Goal: Navigation & Orientation: Go to known website

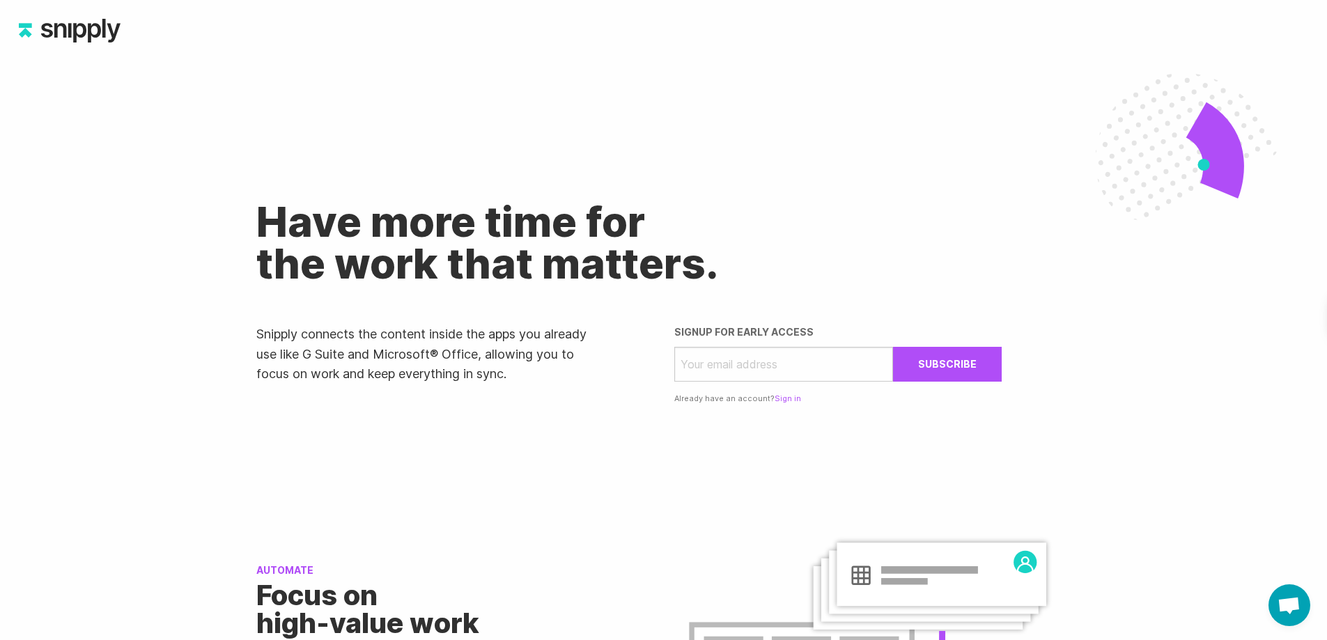
click at [77, 27] on img at bounding box center [69, 30] width 139 height 61
click at [785, 396] on link "Sign in" at bounding box center [788, 399] width 26 height 10
click at [780, 397] on link "Sign in" at bounding box center [788, 399] width 26 height 10
click at [783, 401] on link "Sign in" at bounding box center [788, 399] width 26 height 10
click at [783, 400] on link "Sign in" at bounding box center [788, 399] width 26 height 10
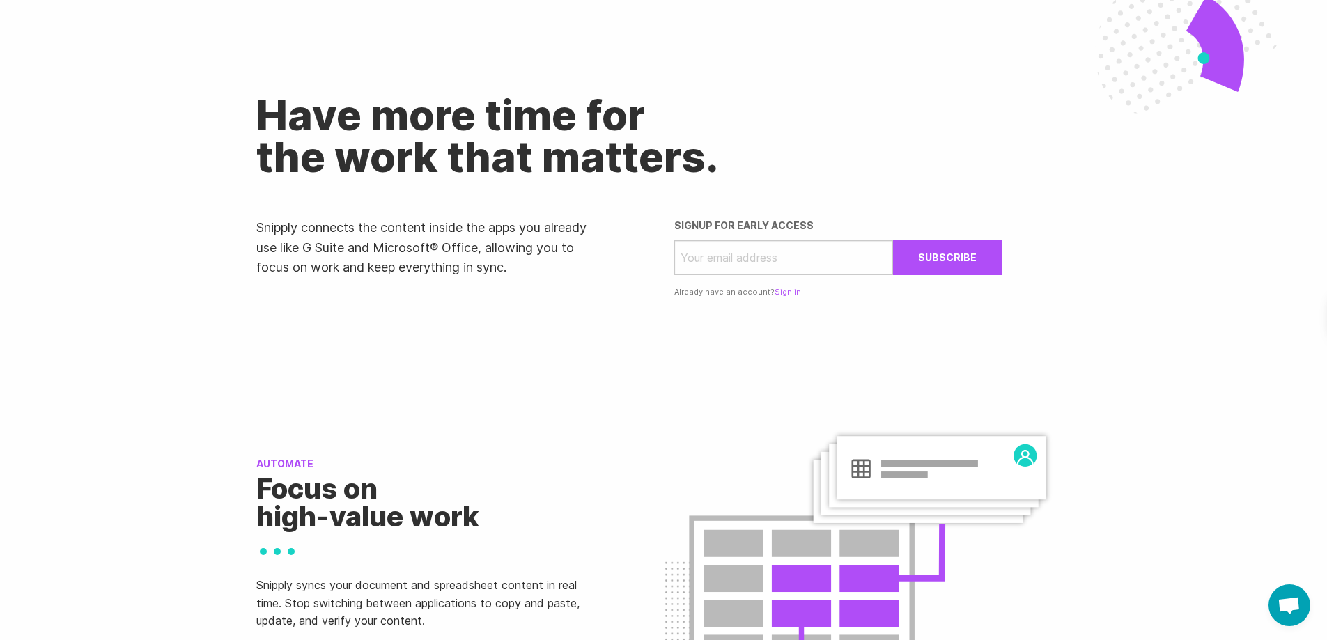
scroll to position [279, 0]
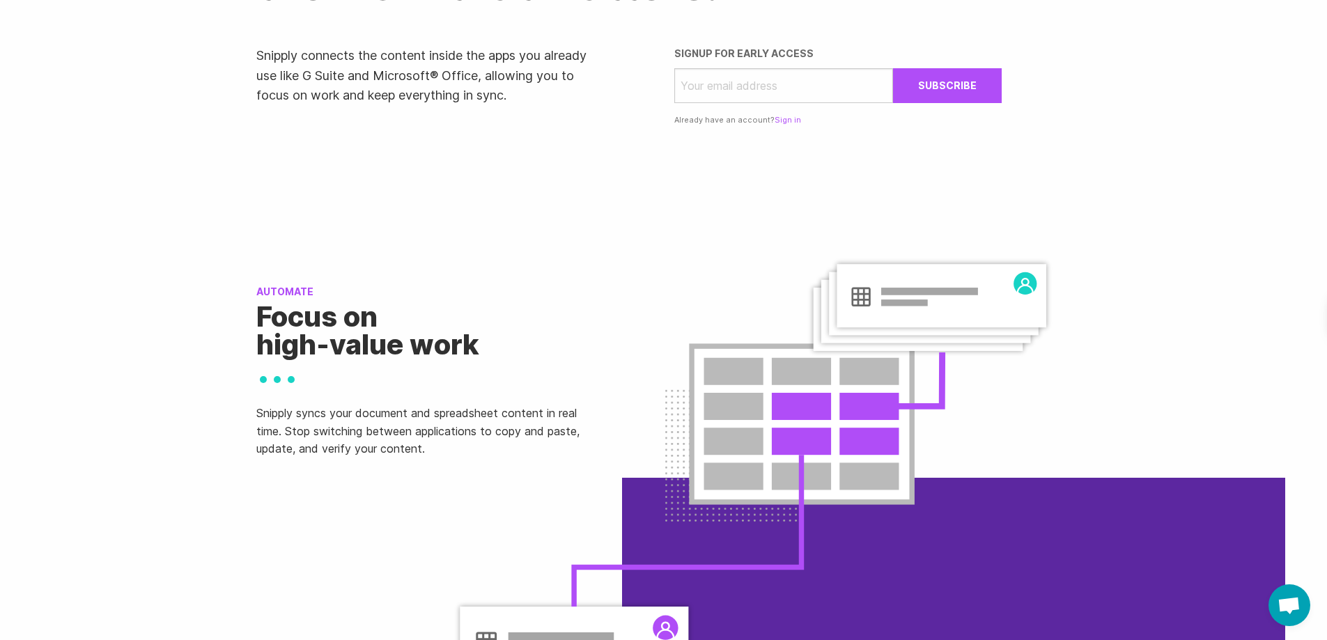
click at [832, 463] on div "Automate Focus on high-value work Snipply syncs your document and spreadsheet c…" at bounding box center [664, 410] width 836 height 337
drag, startPoint x: 325, startPoint y: 341, endPoint x: 527, endPoint y: 379, distance: 204.9
click at [327, 341] on h2 "Focus on high-value work" at bounding box center [419, 331] width 327 height 56
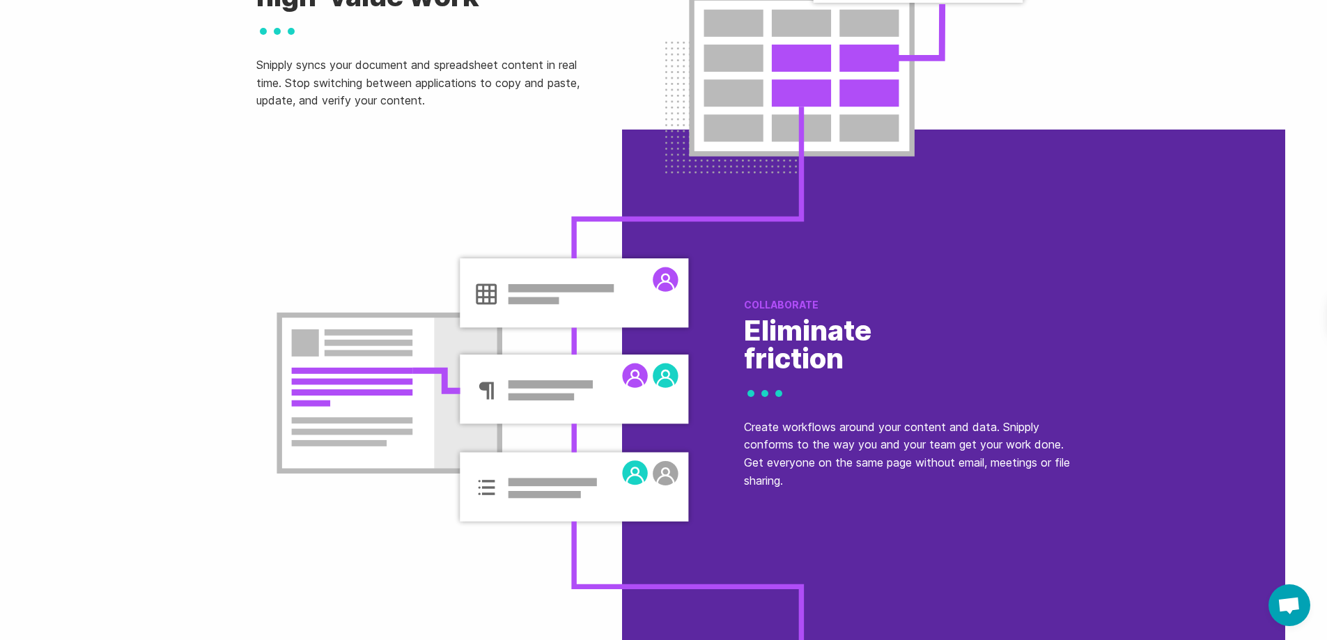
click at [932, 413] on div "Collaborate Eliminate friction Create workflows around your content and data. S…" at bounding box center [908, 399] width 348 height 337
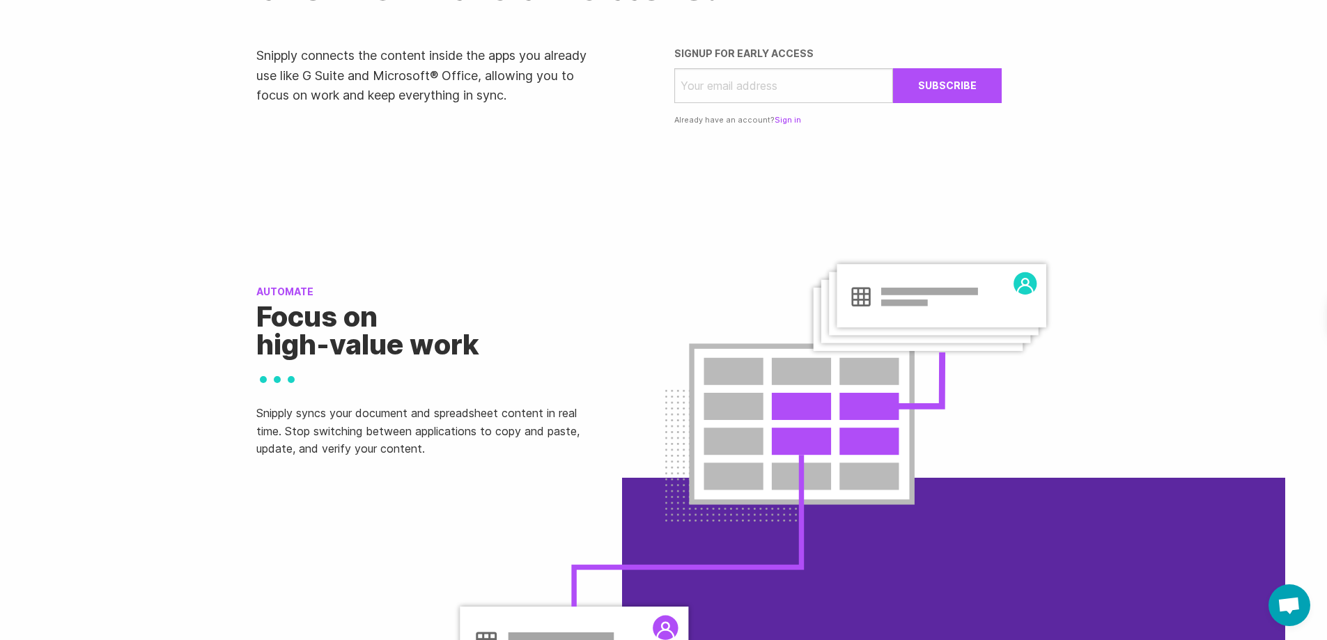
click at [781, 119] on link "Sign in" at bounding box center [788, 120] width 26 height 10
